Goal: Information Seeking & Learning: Learn about a topic

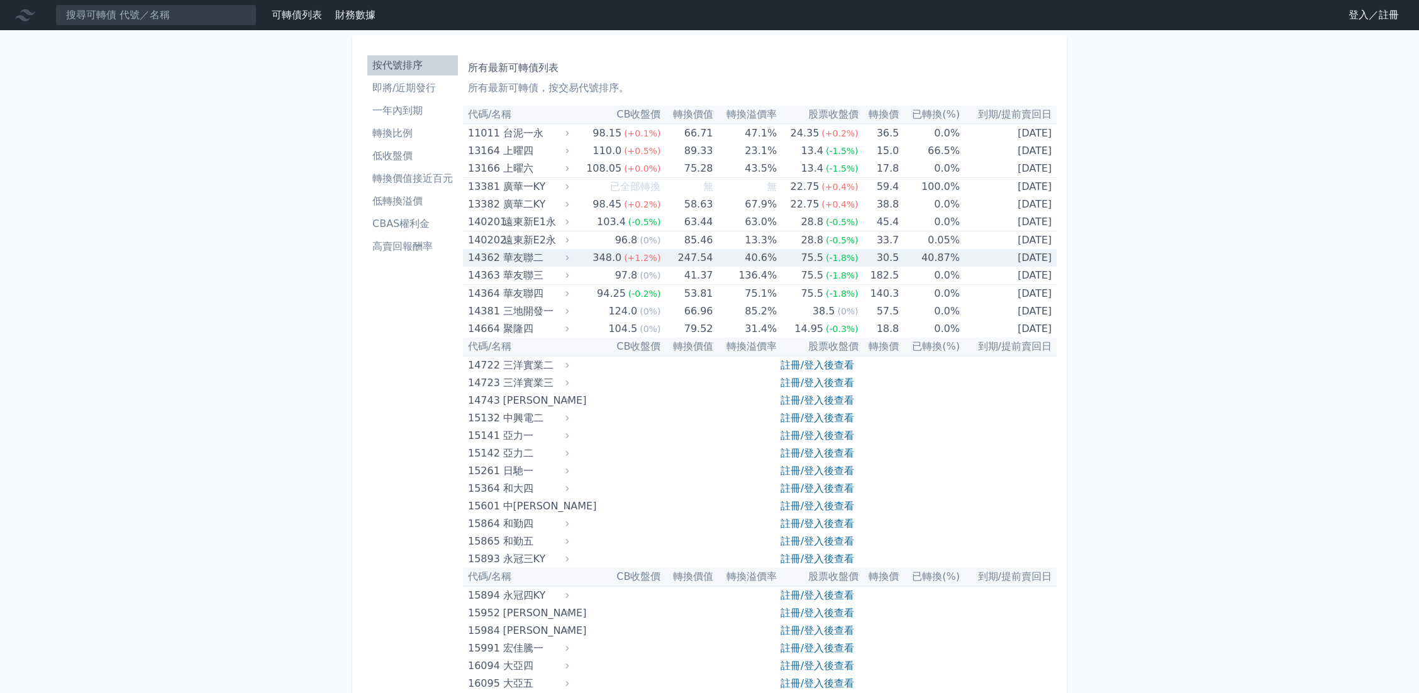
click at [515, 260] on div "華友聯二" at bounding box center [535, 258] width 64 height 18
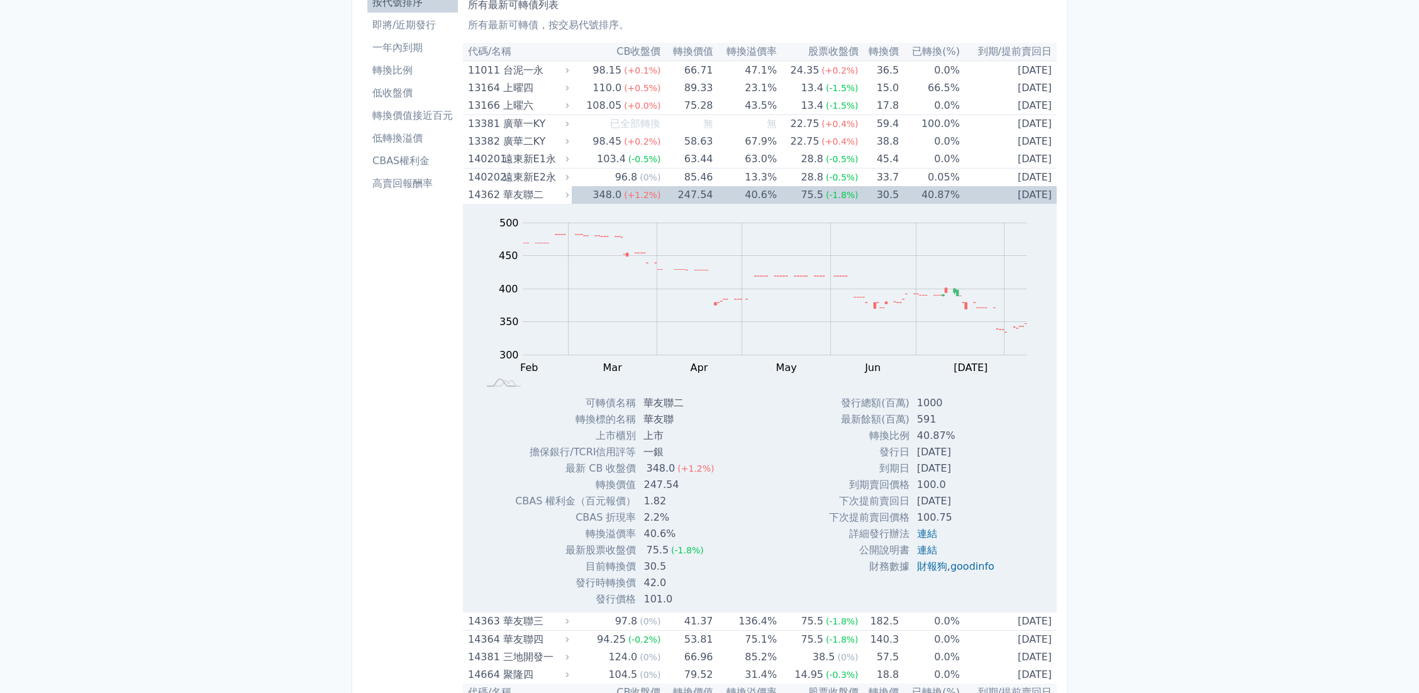
scroll to position [126, 0]
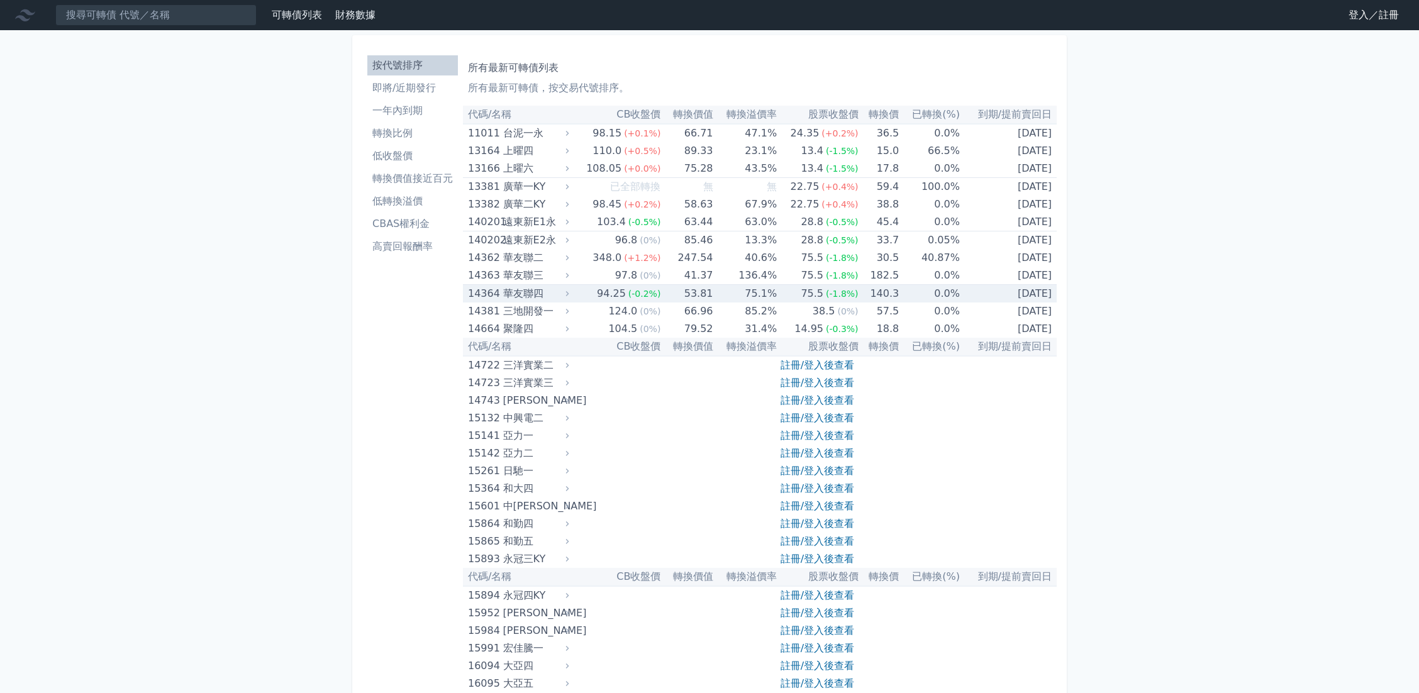
click at [516, 293] on div "華友聯四" at bounding box center [535, 294] width 64 height 18
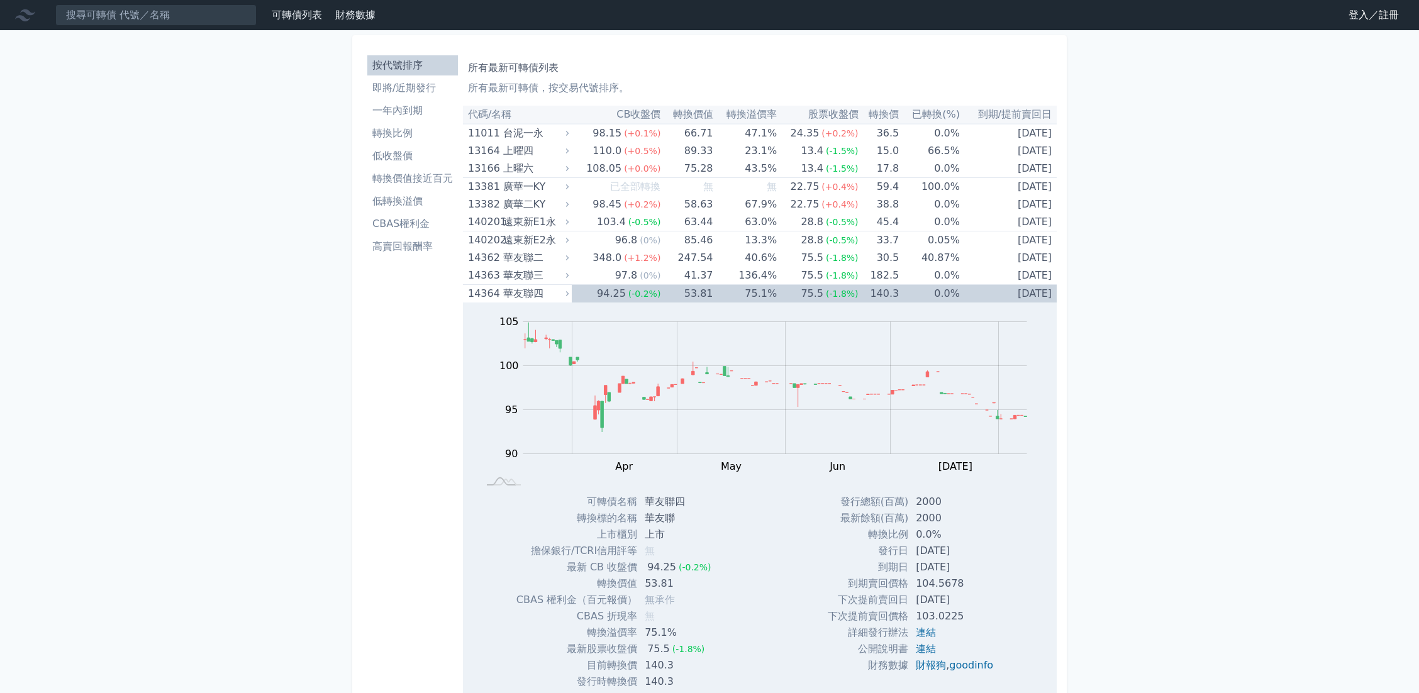
scroll to position [63, 0]
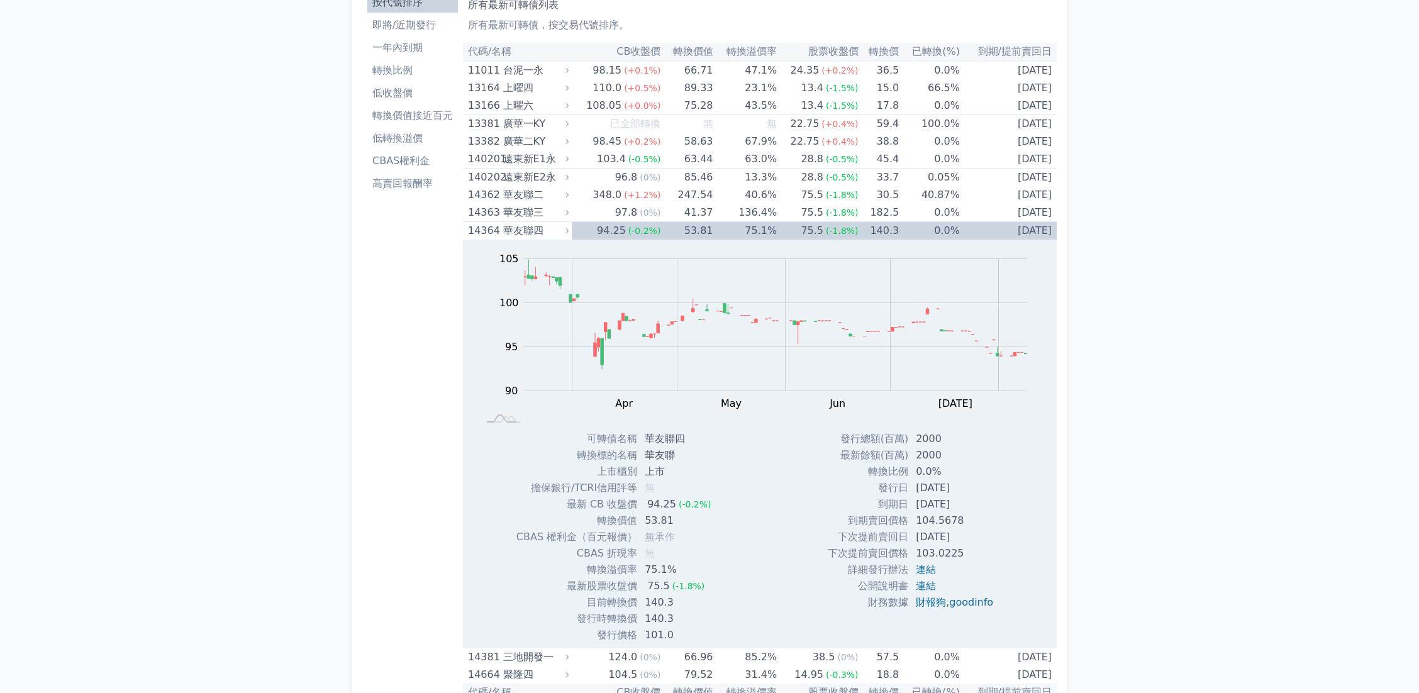
drag, startPoint x: 301, startPoint y: 424, endPoint x: 307, endPoint y: 420, distance: 7.3
